Goal: Task Accomplishment & Management: Manage account settings

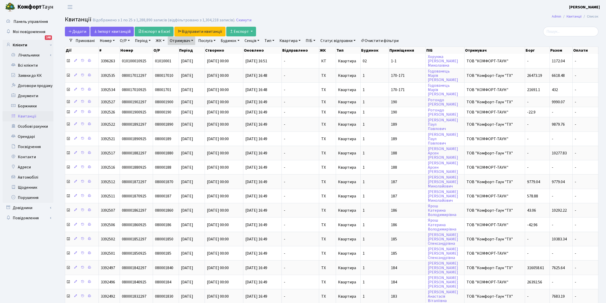
select select "25"
drag, startPoint x: 0, startPoint y: 0, endPoint x: 438, endPoint y: 15, distance: 438.4
click at [438, 15] on main "Admin Квитанції Список Квитанції Відображено з 1 по 25 з 1,288,890 записів (від…" at bounding box center [331, 220] width 549 height 412
click at [449, 21] on h2 "Квитанції Відображено з 1 по 25 з 1,288,890 записів (відфільтровано з 1,304,218…" at bounding box center [332, 20] width 534 height 9
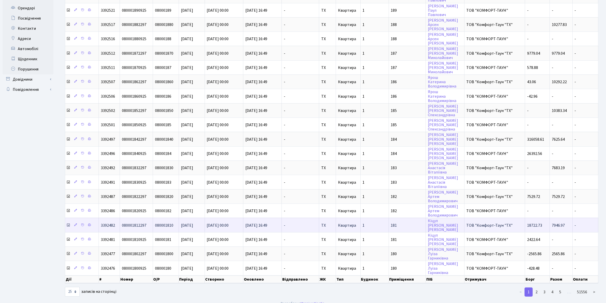
scroll to position [1, 0]
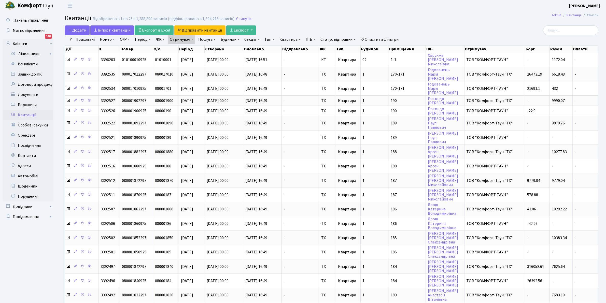
click at [517, 16] on h2 "Квитанції Відображено з 1 по 25 з 1,288,890 записів (відфільтровано з 1,304,218…" at bounding box center [332, 19] width 534 height 9
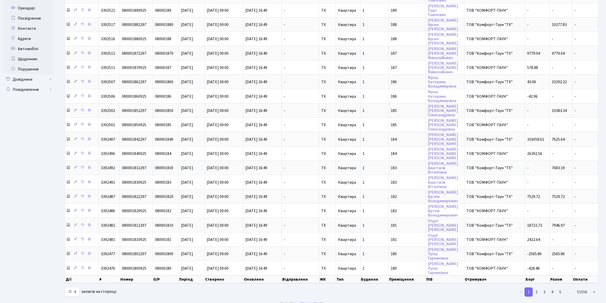
scroll to position [0, 0]
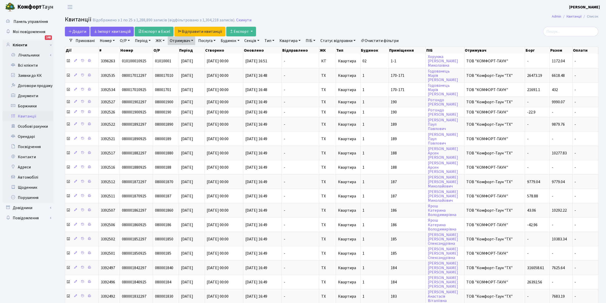
click at [494, 15] on main "Admin Квитанції Список Квитанції Відображено з 1 по 25 з 1,288,890 записів (від…" at bounding box center [331, 220] width 549 height 412
click at [293, 26] on main "Admin Квитанції Список Квитанції Відображено з 1 по 25 з 1,288,890 записів (від…" at bounding box center [331, 220] width 549 height 412
click at [26, 65] on link "Всі клієнти" at bounding box center [28, 65] width 51 height 10
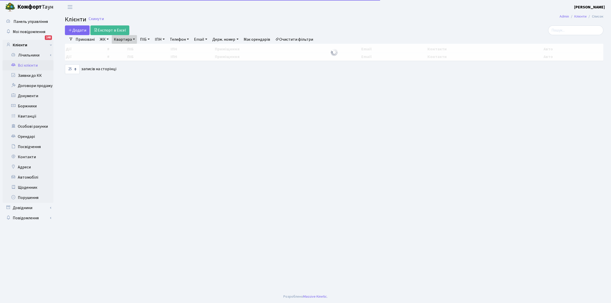
select select "25"
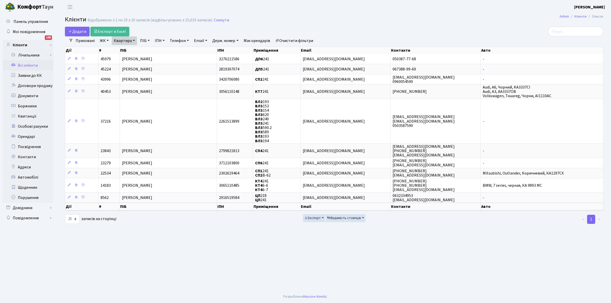
click at [282, 43] on link "Очистити фільтри" at bounding box center [294, 40] width 42 height 9
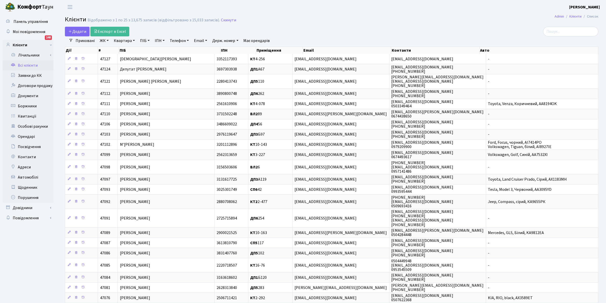
click at [125, 44] on link "Квартира" at bounding box center [124, 40] width 25 height 9
click at [129, 48] on input "text" at bounding box center [127, 51] width 30 height 10
type input "r"
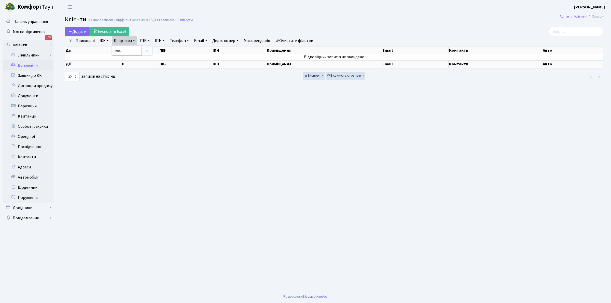
type input "кос"
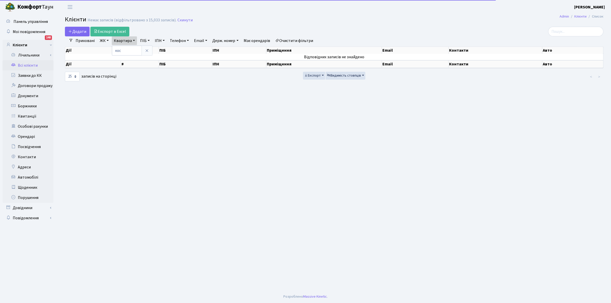
click at [143, 43] on link "ПІБ" at bounding box center [145, 40] width 14 height 9
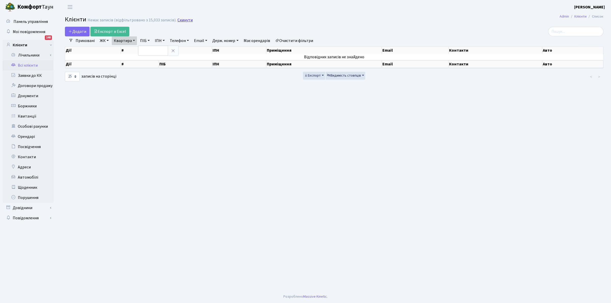
click at [184, 18] on link "Скинути" at bounding box center [184, 20] width 15 height 5
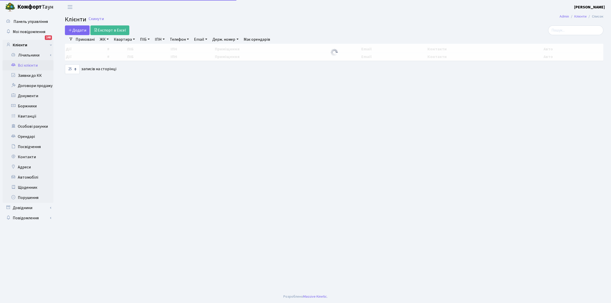
select select "25"
click at [142, 37] on link "ПІБ" at bounding box center [145, 39] width 14 height 9
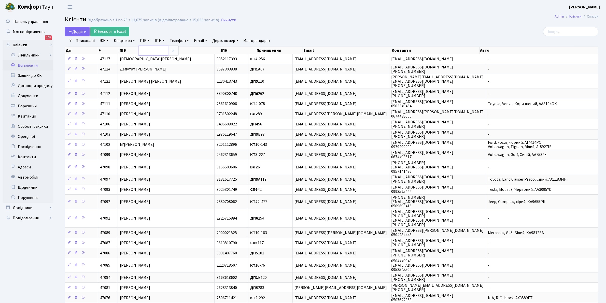
click at [148, 54] on input "text" at bounding box center [153, 51] width 30 height 10
type input "косож"
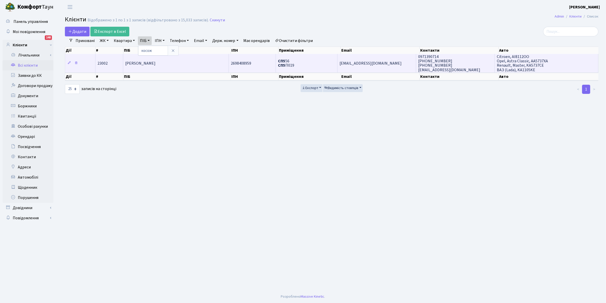
click at [285, 64] on b "СП5" at bounding box center [281, 66] width 7 height 6
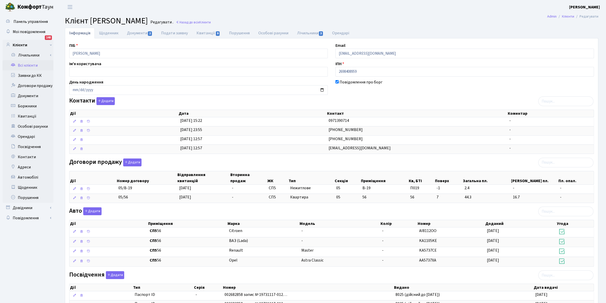
click at [35, 64] on link "Всі клієнти" at bounding box center [28, 65] width 51 height 10
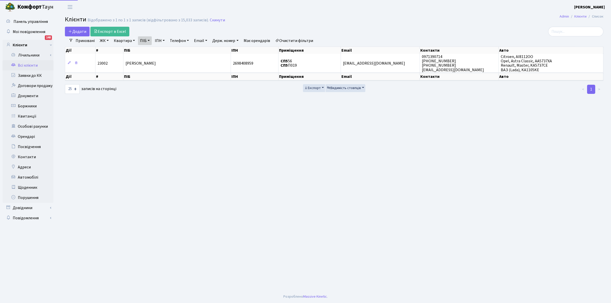
select select "25"
drag, startPoint x: 292, startPoint y: 44, endPoint x: 199, endPoint y: 43, distance: 92.9
click at [292, 44] on link "Очистити фільтри" at bounding box center [294, 40] width 42 height 9
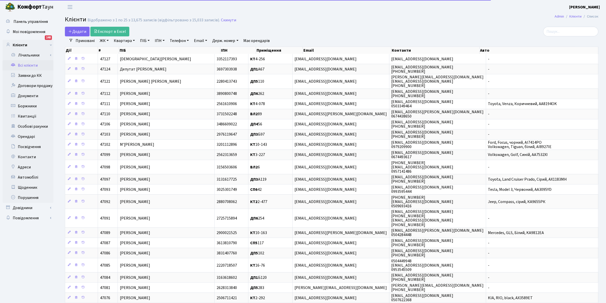
click at [120, 38] on link "Квартира" at bounding box center [124, 40] width 25 height 9
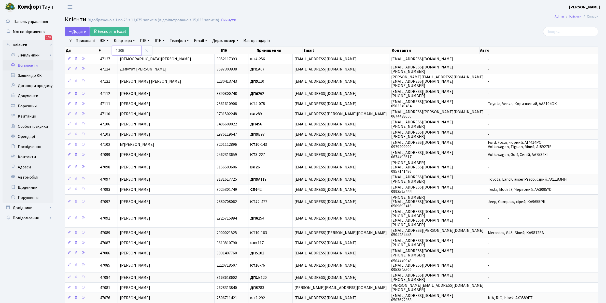
type input "4-306"
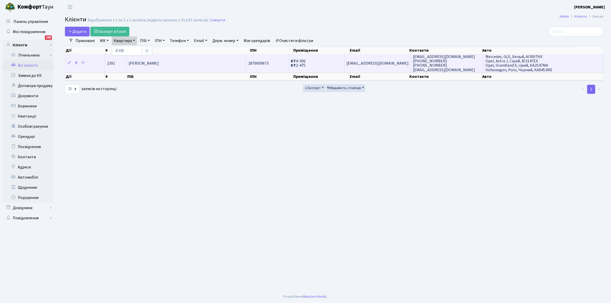
click at [143, 63] on span "[PERSON_NAME]" at bounding box center [144, 64] width 30 height 6
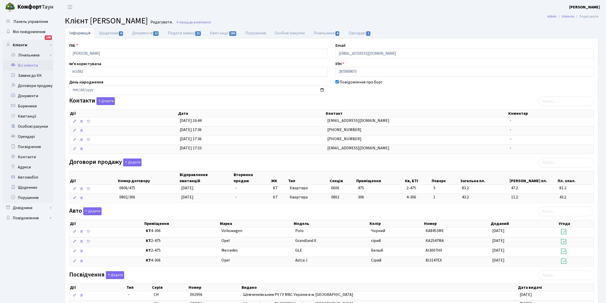
click at [23, 63] on link "Всі клієнти" at bounding box center [28, 65] width 51 height 10
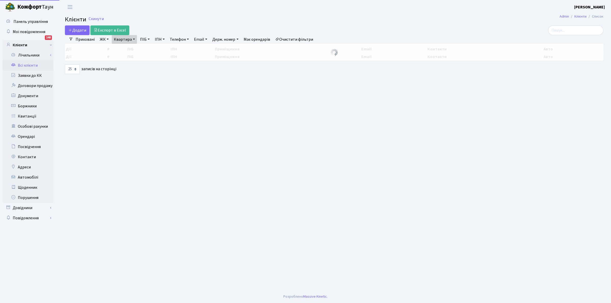
select select "25"
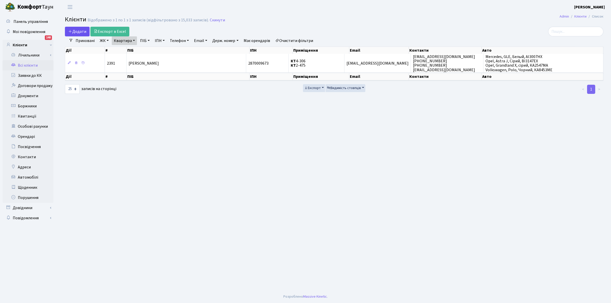
drag, startPoint x: 296, startPoint y: 39, endPoint x: 66, endPoint y: 29, distance: 229.9
click at [295, 39] on link "Очистити фільтри" at bounding box center [294, 40] width 42 height 9
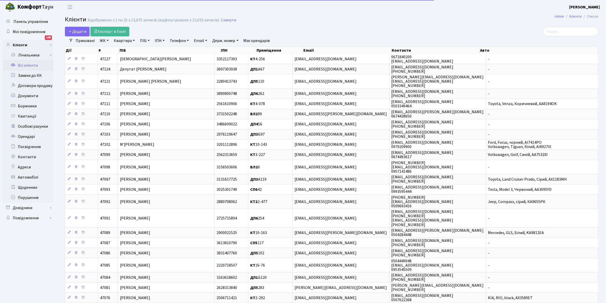
click at [131, 40] on link "Квартира" at bounding box center [124, 40] width 25 height 9
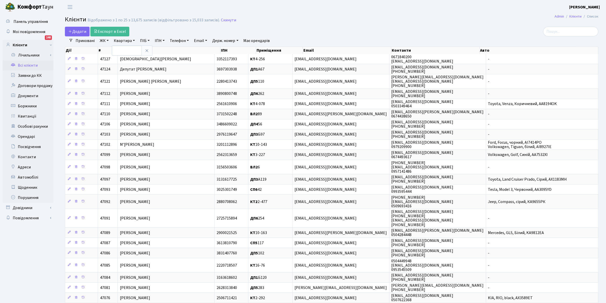
click at [143, 41] on link "ПІБ" at bounding box center [145, 40] width 14 height 9
click at [151, 53] on input "text" at bounding box center [153, 51] width 30 height 10
type input "НОН"
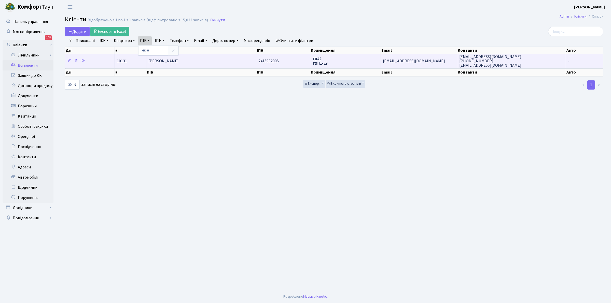
click at [414, 60] on td "[EMAIL_ADDRESS][DOMAIN_NAME]" at bounding box center [419, 61] width 76 height 14
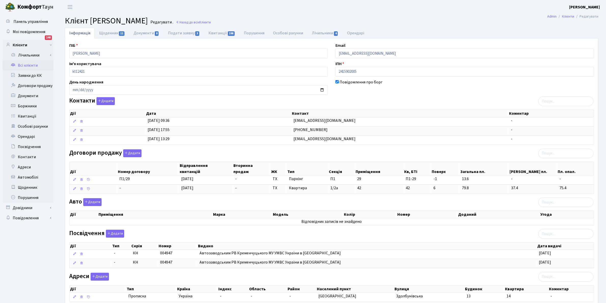
click at [328, 51] on div "ПІБ [PERSON_NAME] Email [EMAIL_ADDRESS][DOMAIN_NAME] Ім'я користувача kt12421 І…" at bounding box center [331, 175] width 533 height 264
drag, startPoint x: 460, startPoint y: 76, endPoint x: 424, endPoint y: 184, distance: 113.2
click at [460, 76] on input "2415902005" at bounding box center [465, 72] width 259 height 10
